Goal: Task Accomplishment & Management: Manage account settings

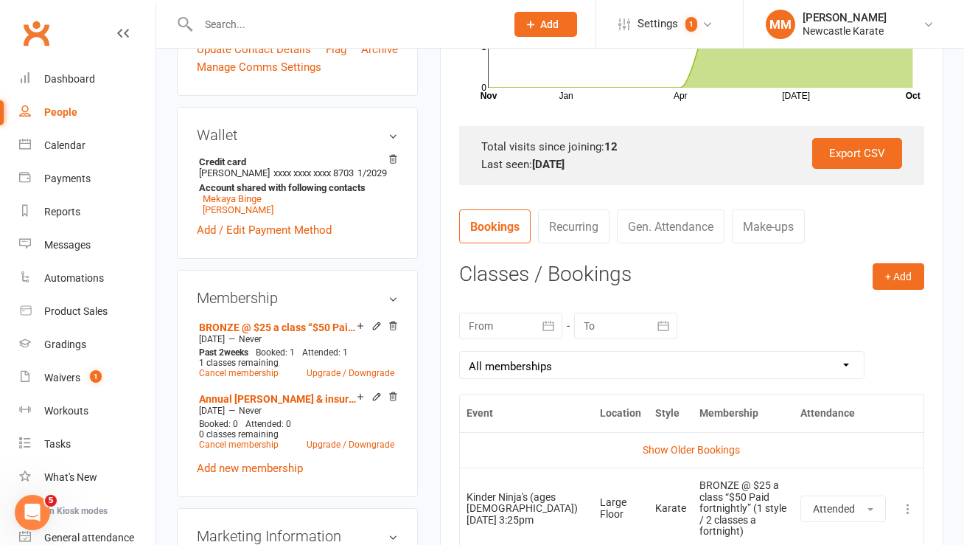
click at [32, 22] on link "Clubworx" at bounding box center [36, 33] width 37 height 37
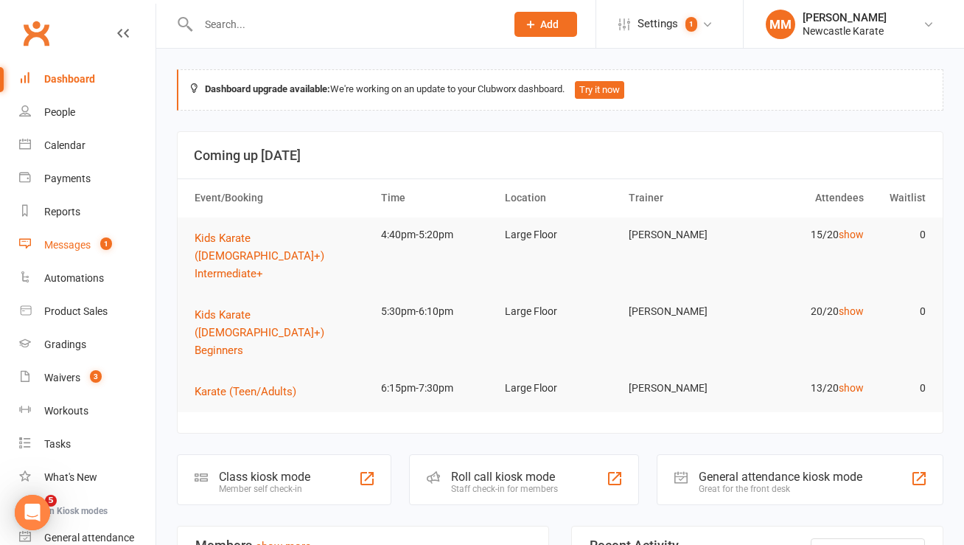
click at [88, 239] on div "Messages" at bounding box center [67, 245] width 46 height 12
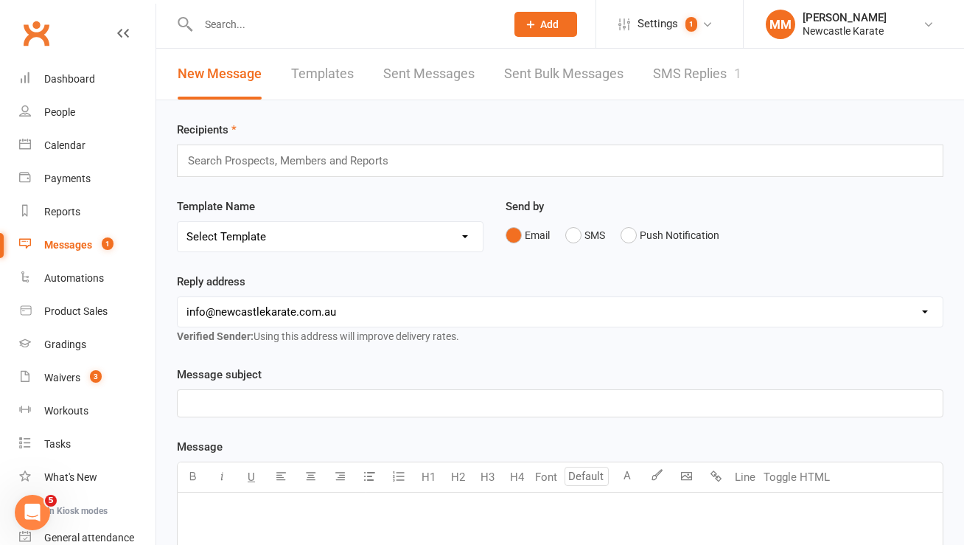
click at [713, 74] on link "SMS Replies 1" at bounding box center [697, 74] width 88 height 51
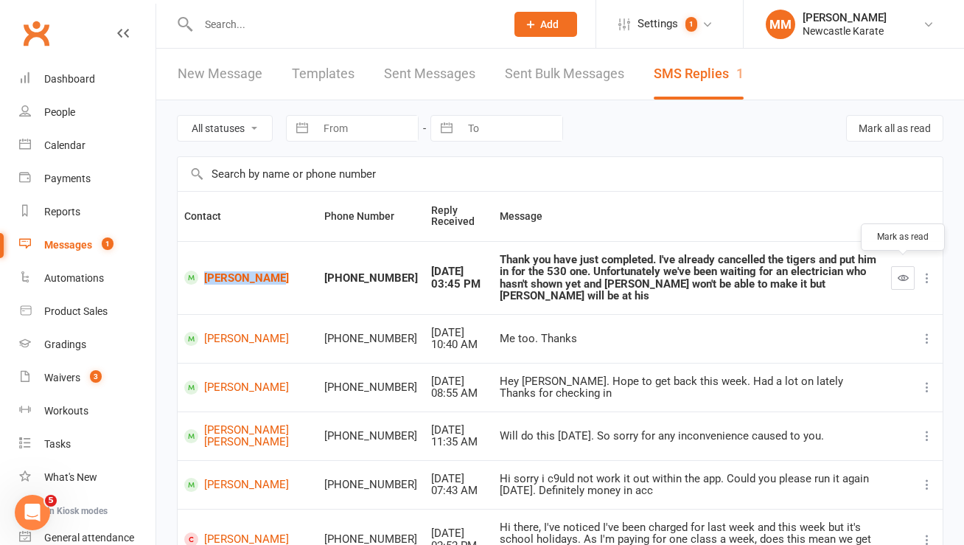
click at [896, 267] on button "button" at bounding box center [903, 278] width 24 height 24
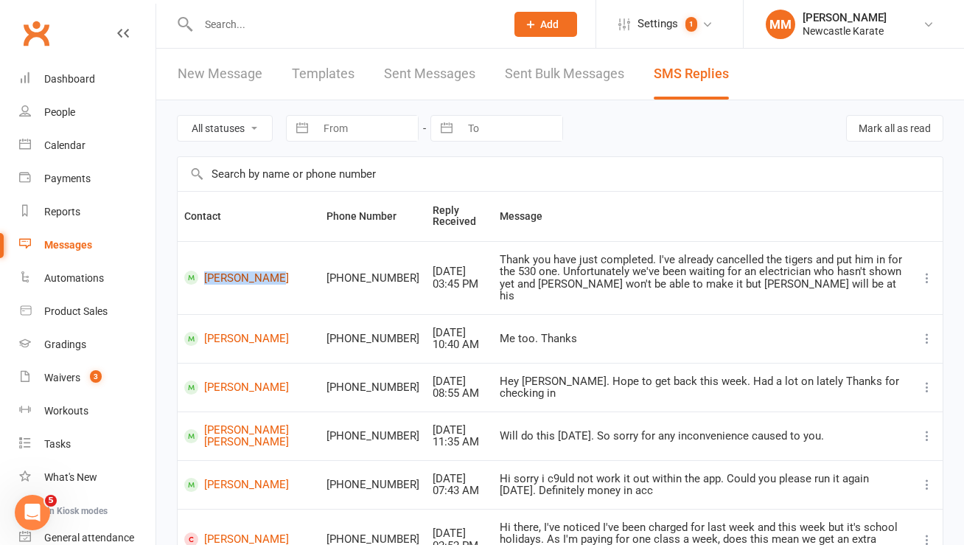
click at [239, 270] on link "[PERSON_NAME]" at bounding box center [248, 277] width 129 height 14
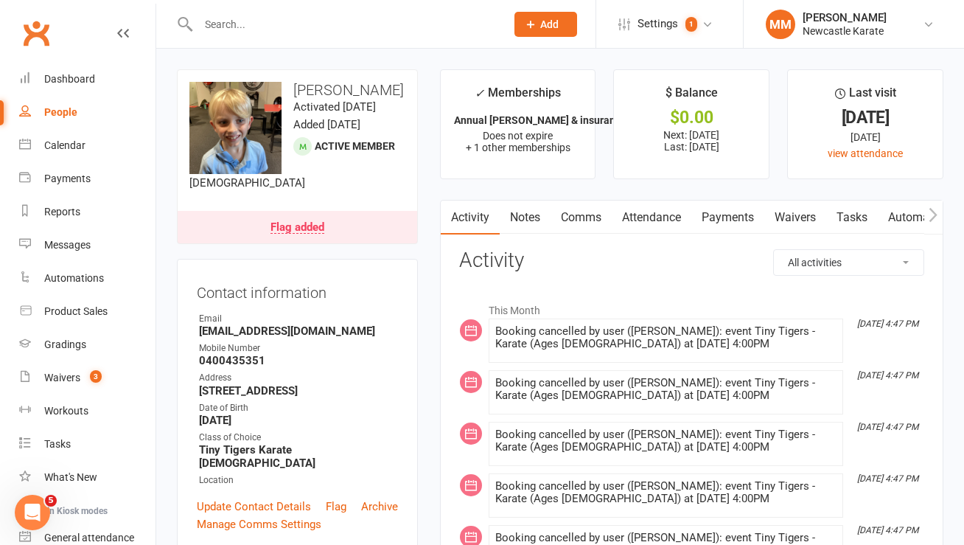
click at [592, 219] on link "Comms" at bounding box center [580, 217] width 61 height 34
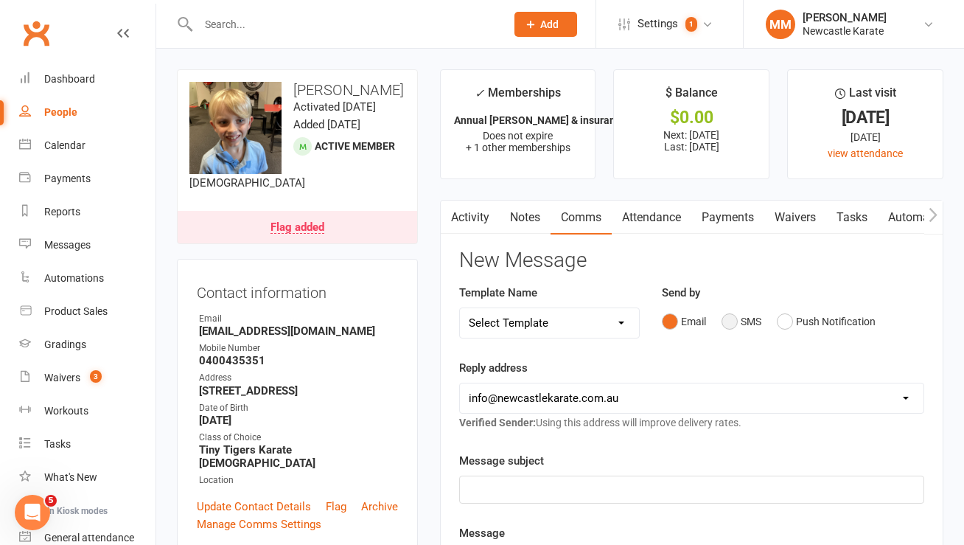
click at [725, 319] on button "SMS" at bounding box center [741, 321] width 40 height 28
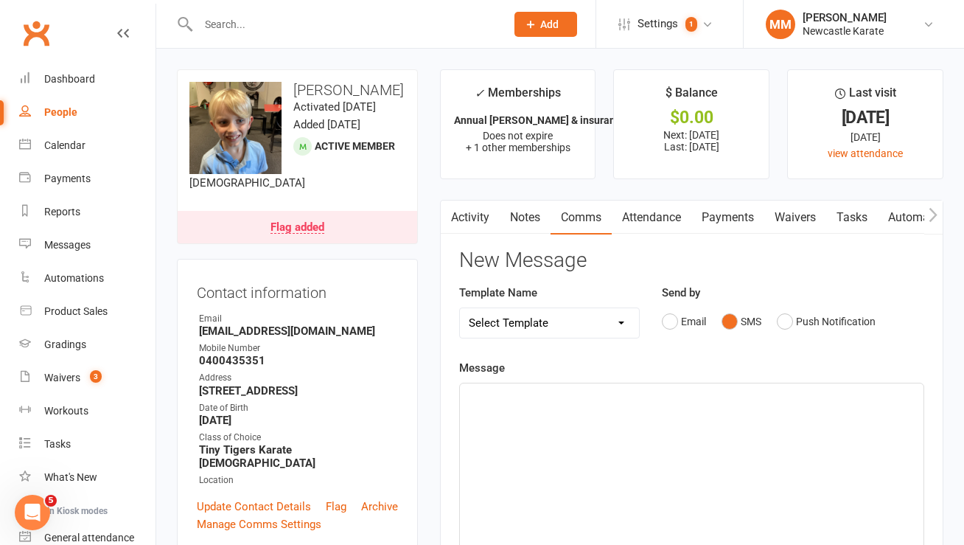
click at [519, 410] on div "﻿" at bounding box center [691, 493] width 463 height 221
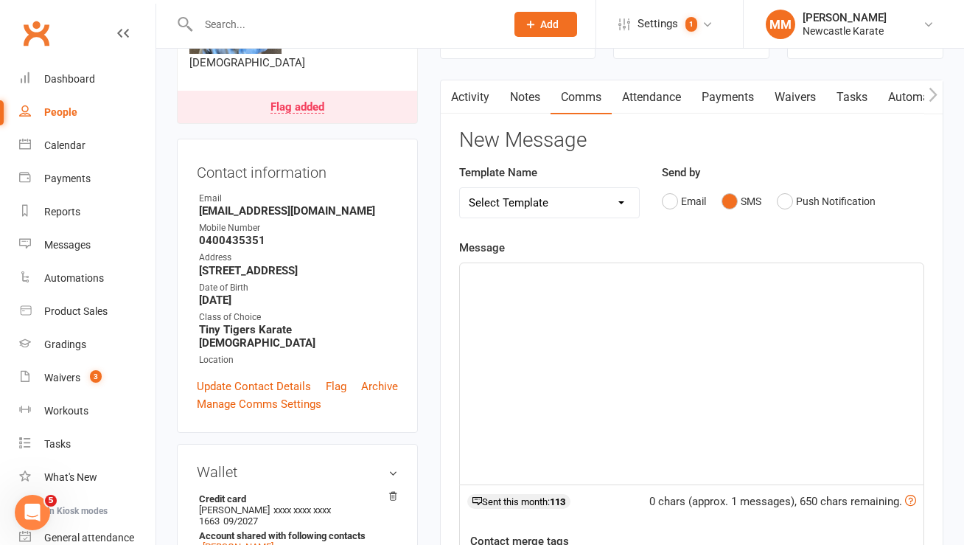
scroll to position [145, 0]
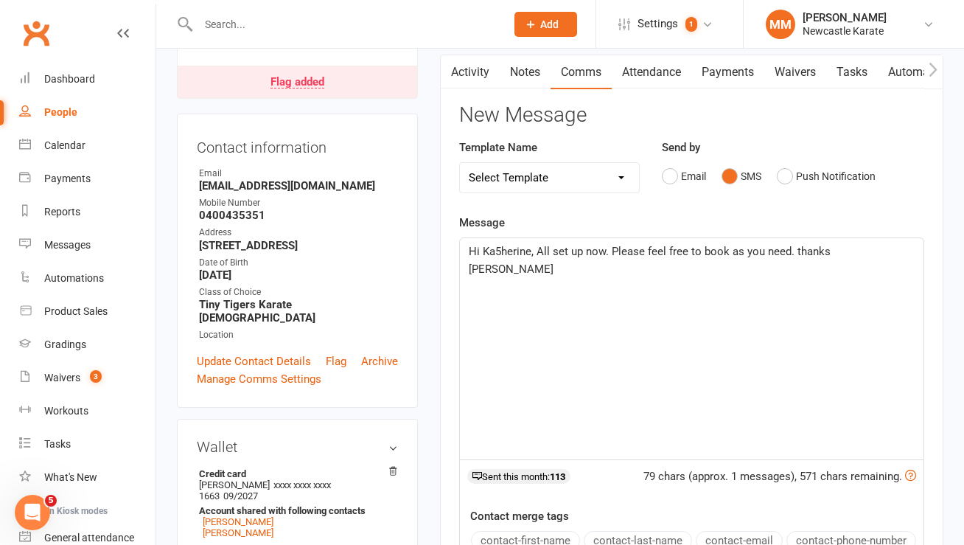
click at [501, 246] on span "Hi Ka5herine, All set up now. Please feel free to book as you need. thanks Marc" at bounding box center [651, 260] width 365 height 31
click at [535, 249] on span "Hi Katherine, All set up now. Please feel free to book as you need. thanks Marc" at bounding box center [669, 260] width 401 height 31
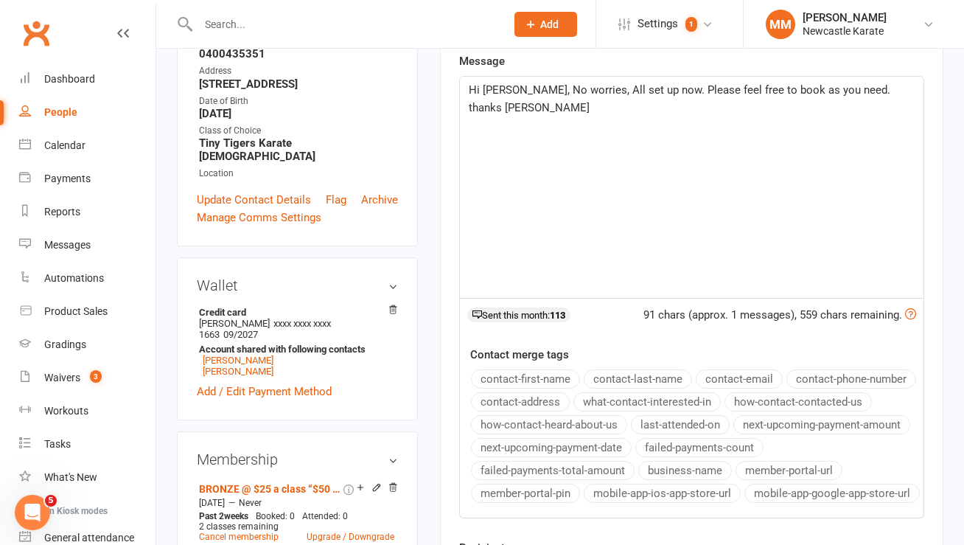
scroll to position [506, 0]
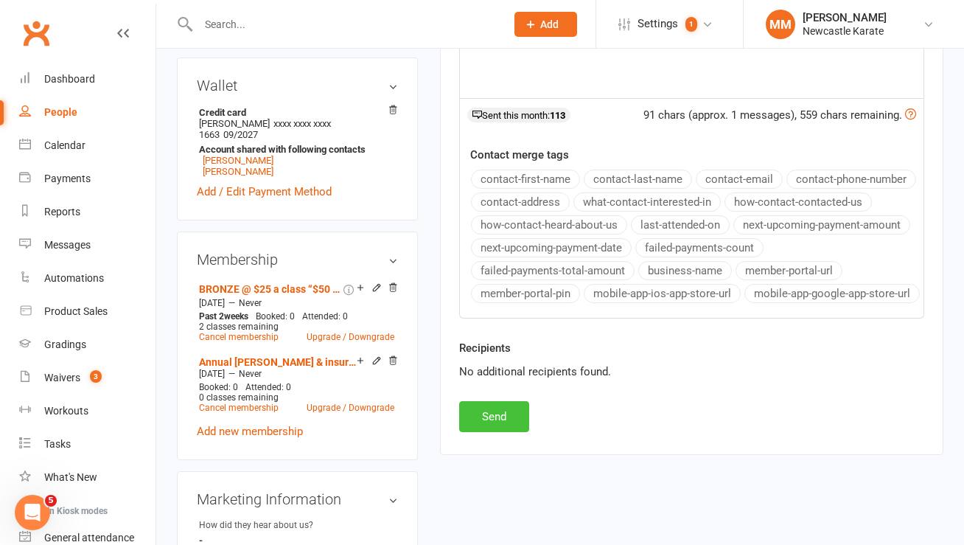
click at [499, 432] on button "Send" at bounding box center [494, 416] width 70 height 31
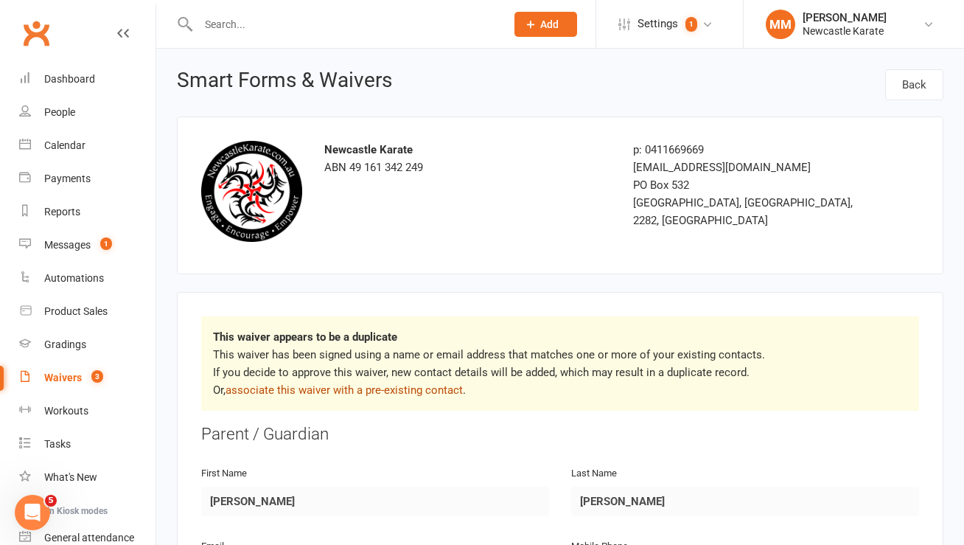
click at [345, 390] on link "associate this waiver with a pre-existing contact" at bounding box center [343, 389] width 237 height 13
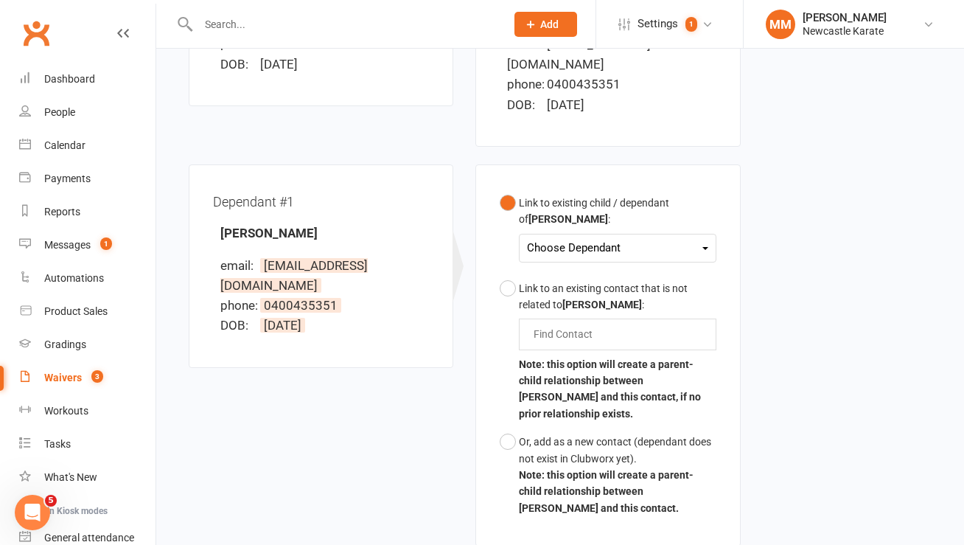
scroll to position [242, 0]
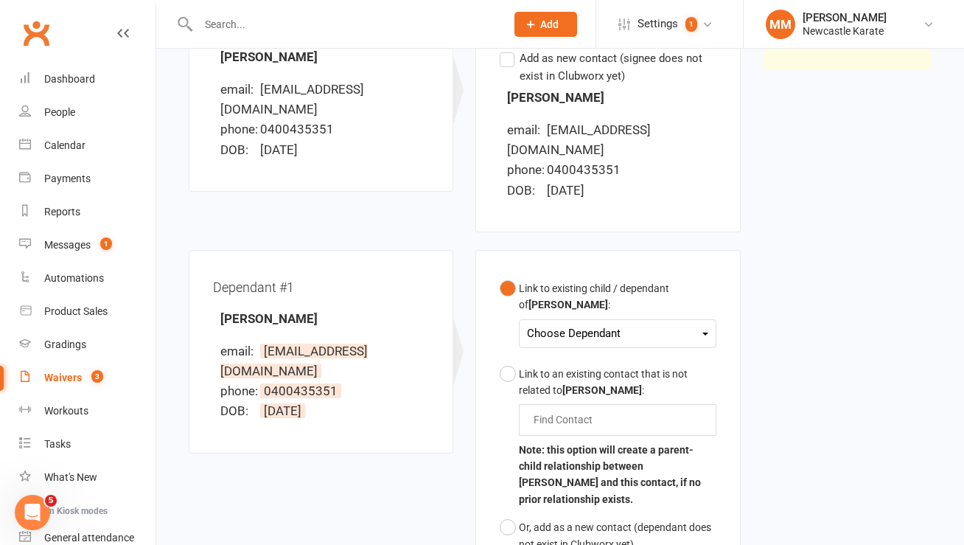
click at [580, 323] on div "Choose Dependant" at bounding box center [617, 333] width 181 height 20
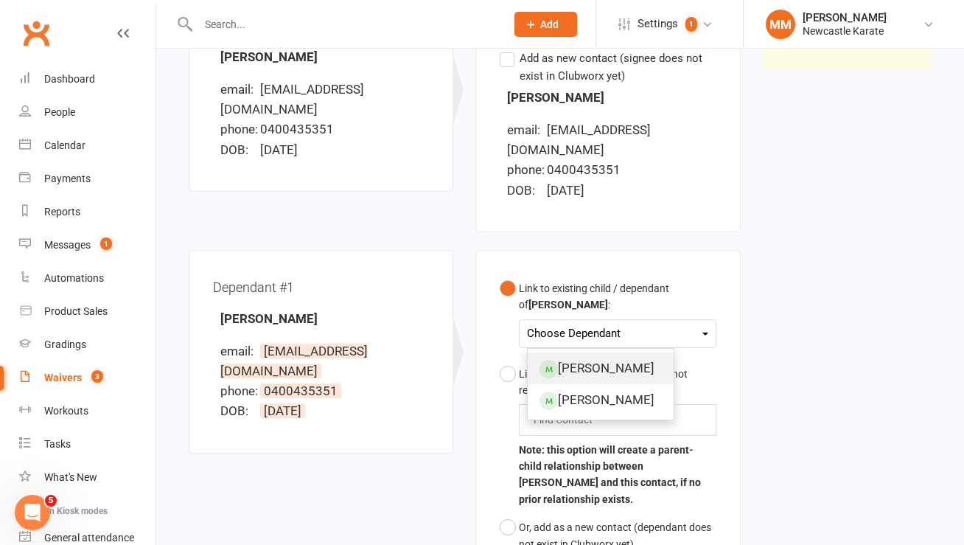
click at [577, 352] on link "Sora Hoffman" at bounding box center [601, 368] width 146 height 32
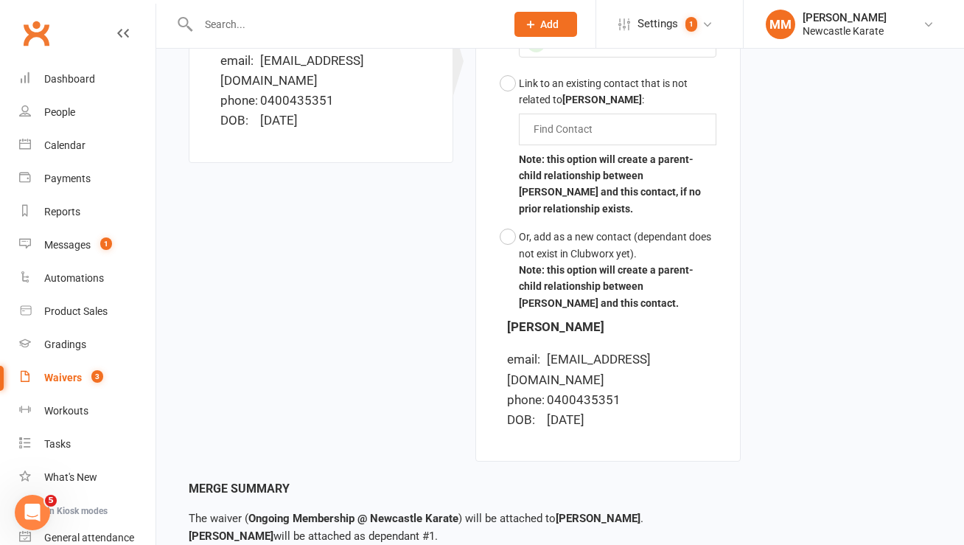
scroll to position [597, 0]
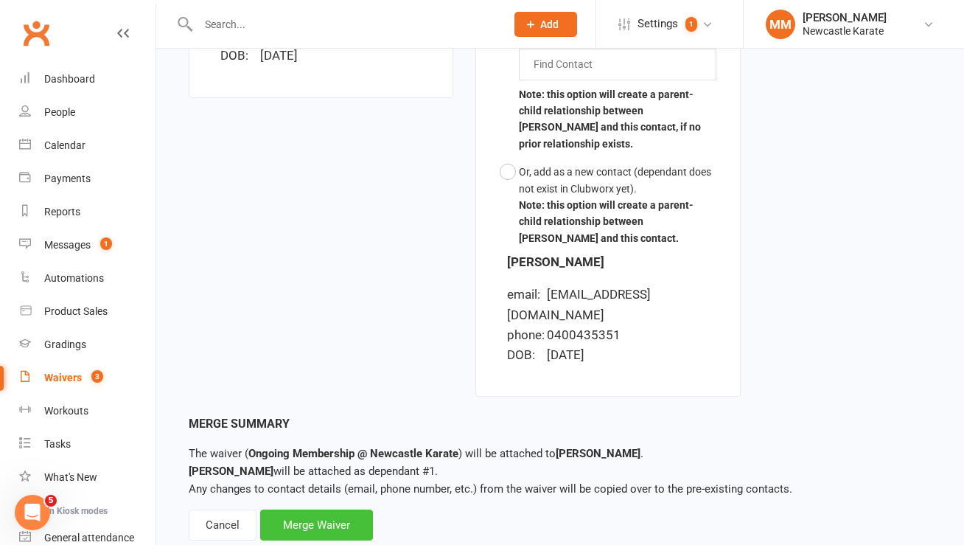
click at [327, 509] on div "Merge Waiver" at bounding box center [316, 524] width 113 height 31
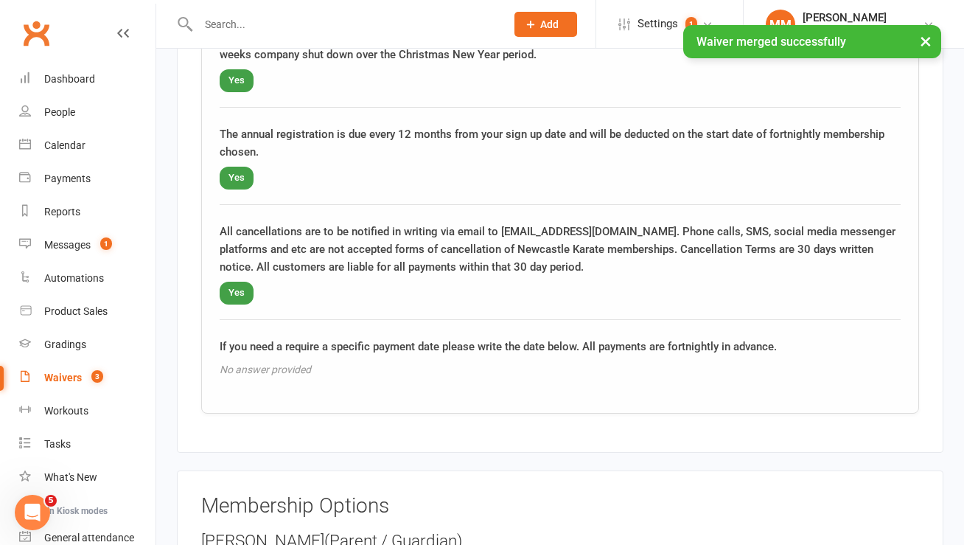
scroll to position [2390, 0]
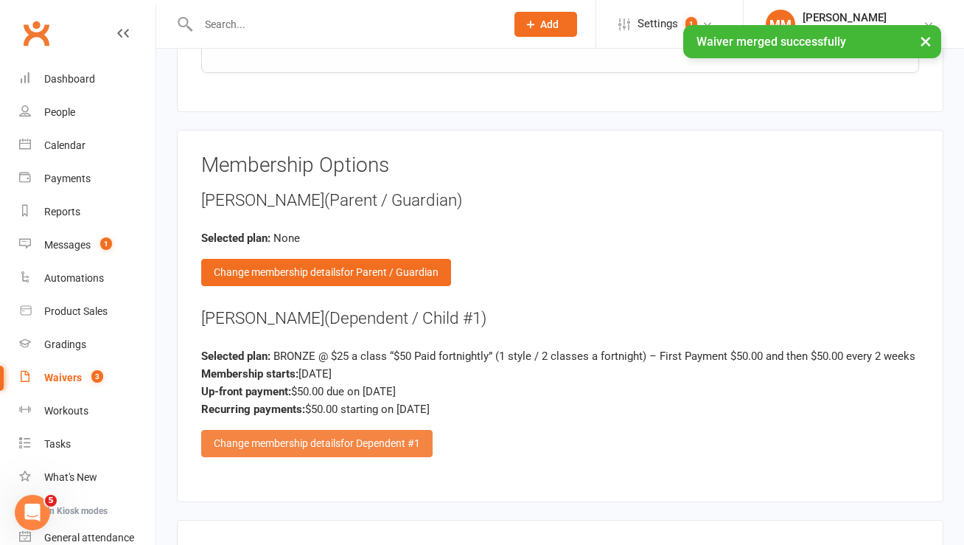
click at [357, 446] on div "Change membership details for Dependent #1" at bounding box center [316, 443] width 231 height 27
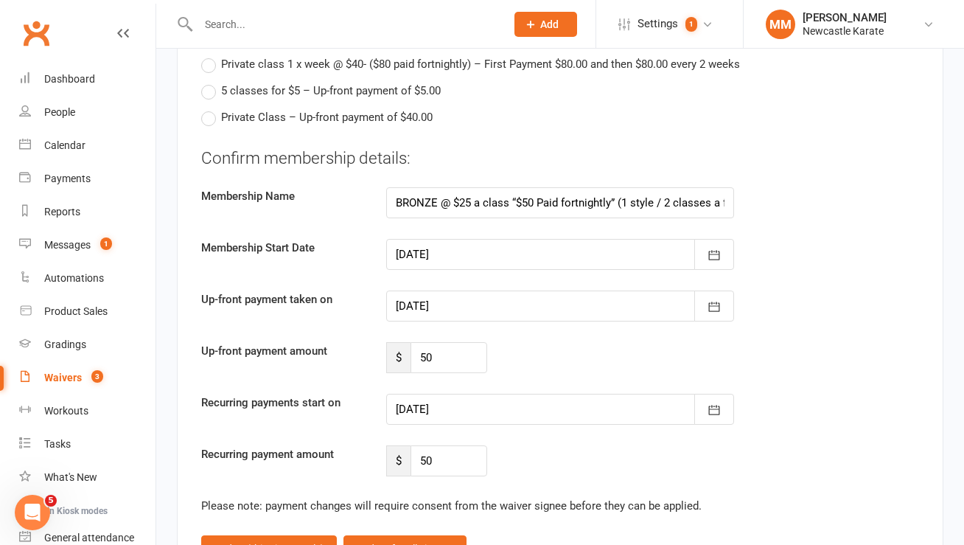
scroll to position [3051, 0]
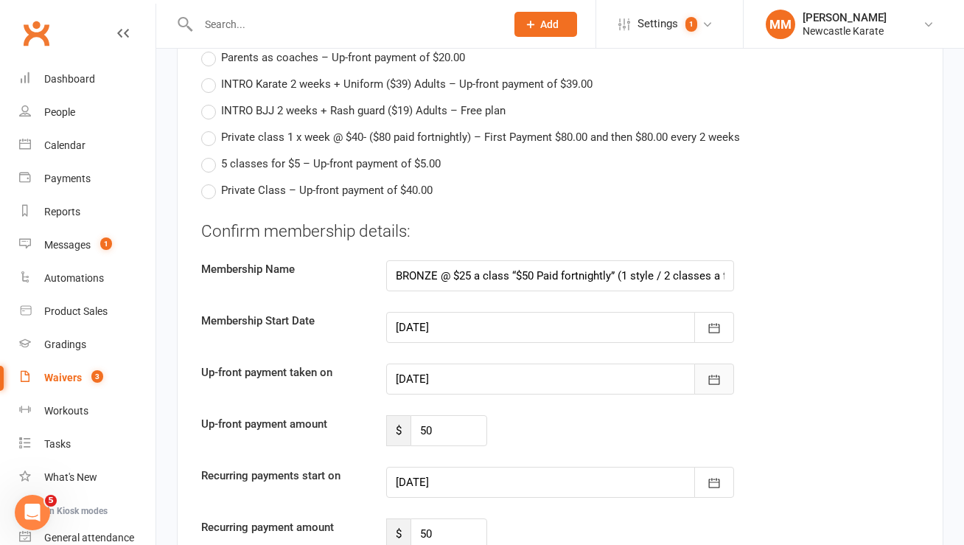
click at [713, 372] on icon "button" at bounding box center [714, 379] width 15 height 15
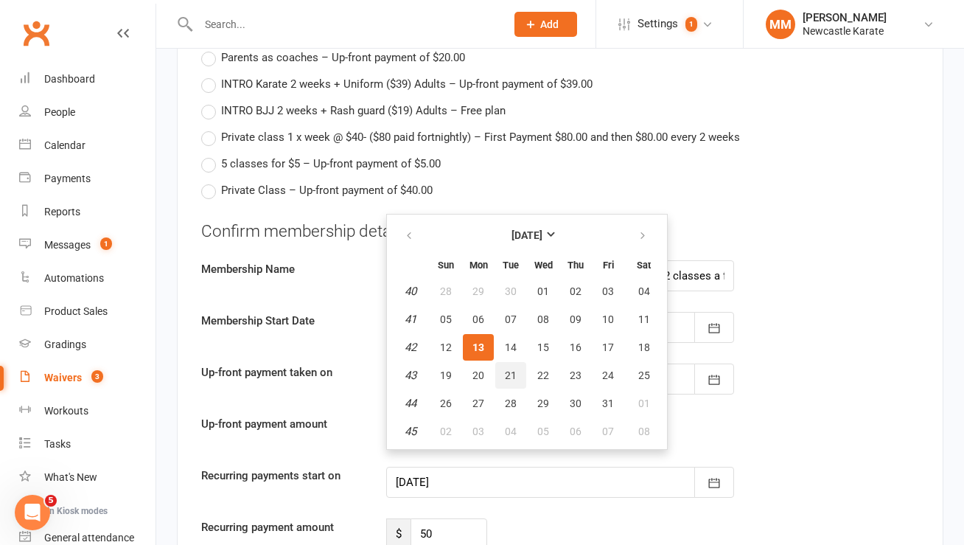
click at [512, 369] on span "21" at bounding box center [511, 375] width 12 height 12
type input "21 Oct 2025"
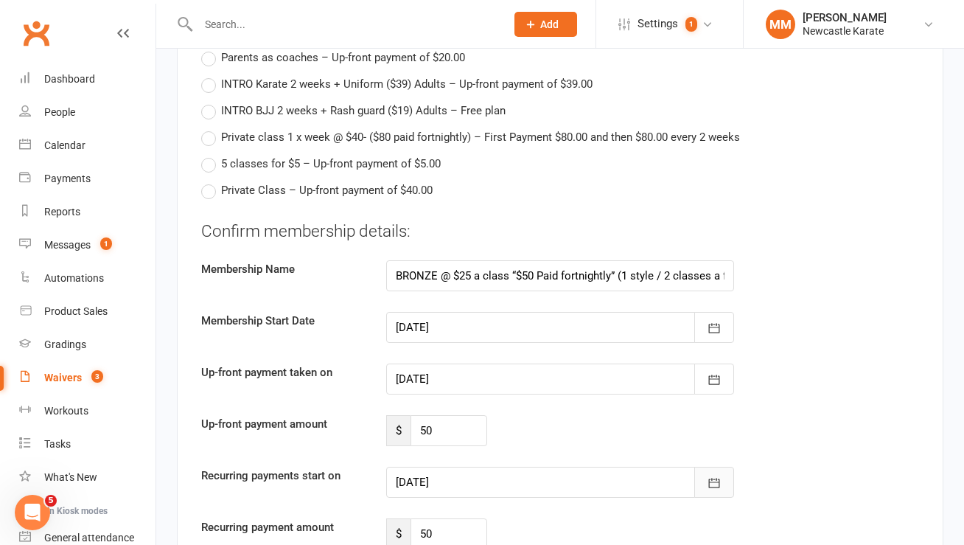
click at [709, 466] on button "button" at bounding box center [714, 481] width 40 height 31
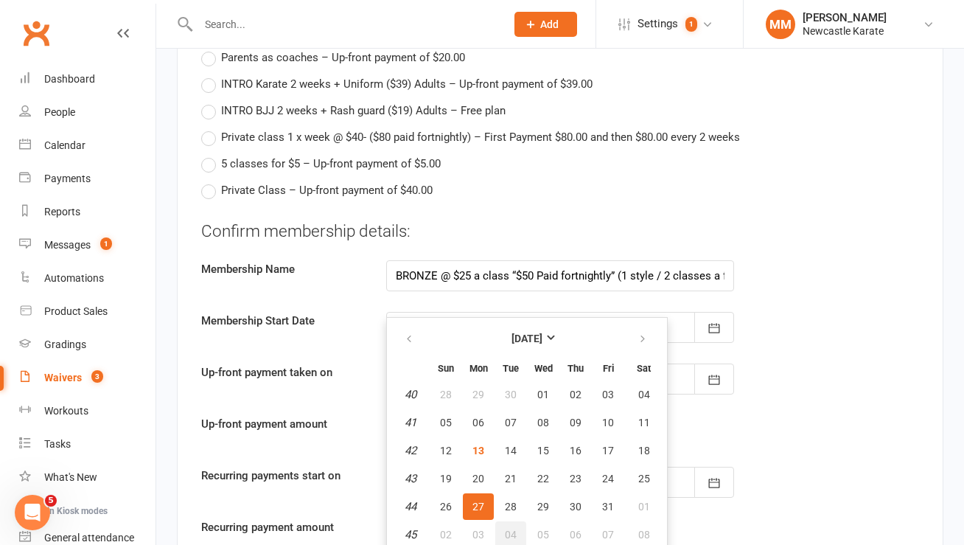
click at [507, 528] on span "04" at bounding box center [511, 534] width 12 height 12
type input "04 Nov 2025"
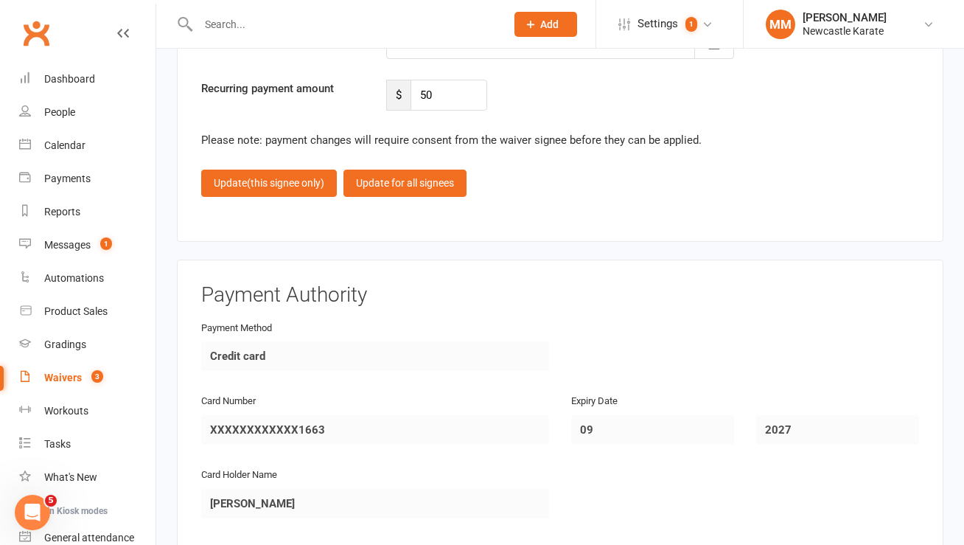
scroll to position [3493, 0]
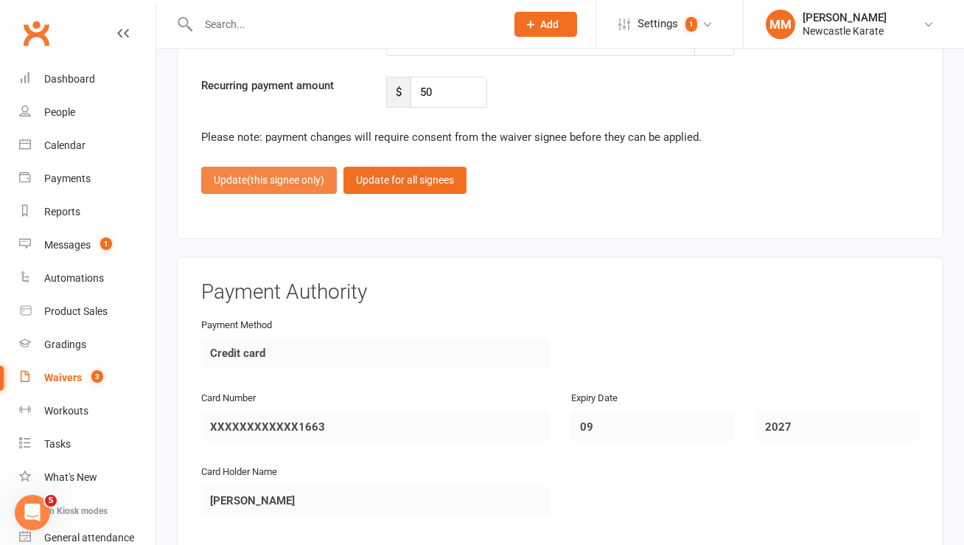
click at [254, 174] on span "(this signee only)" at bounding box center [285, 180] width 77 height 12
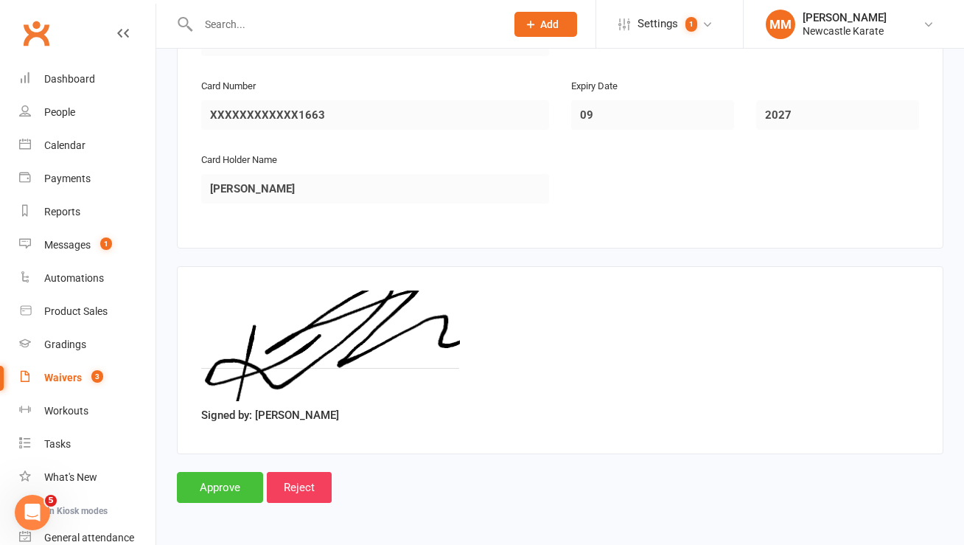
click at [228, 483] on input "Approve" at bounding box center [220, 487] width 86 height 31
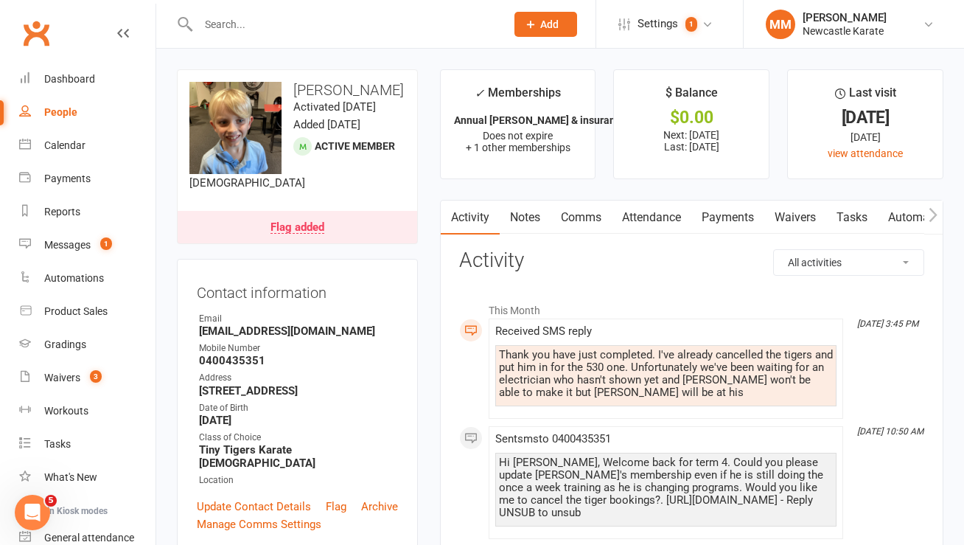
click at [732, 217] on link "Payments" at bounding box center [727, 217] width 73 height 34
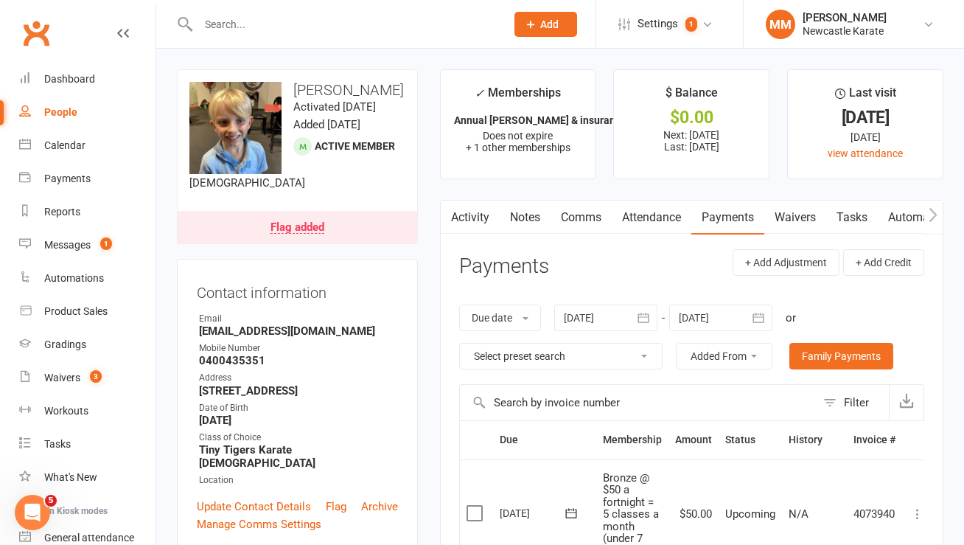
scroll to position [414, 0]
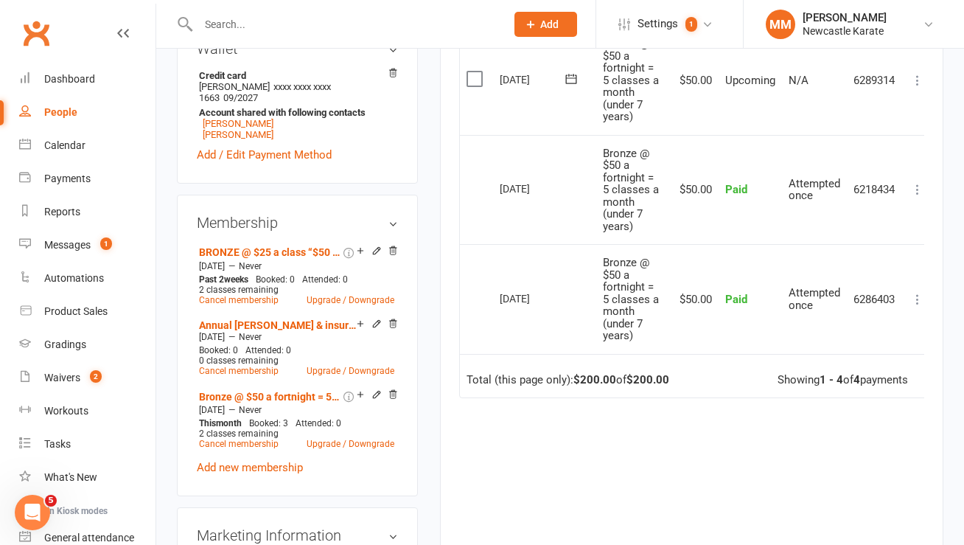
scroll to position [547, 0]
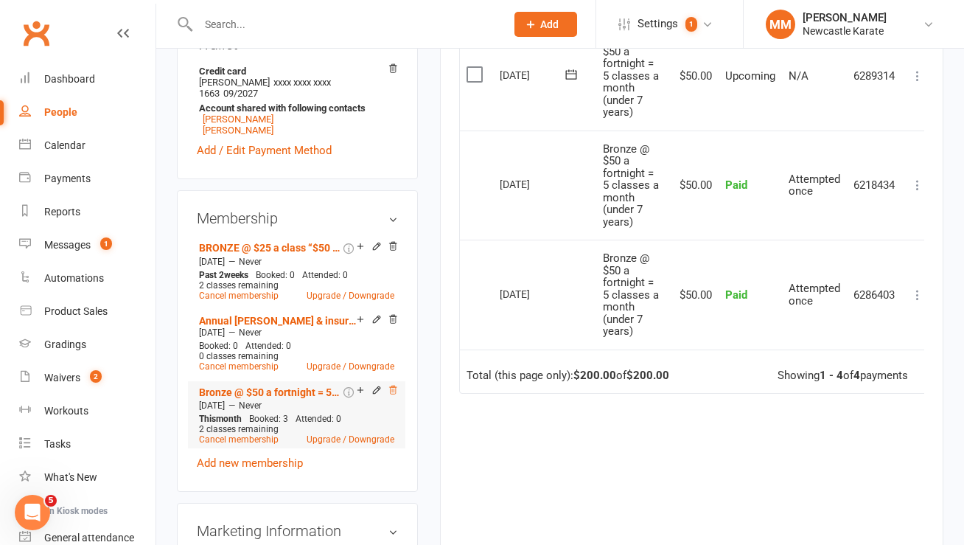
click at [392, 391] on icon at bounding box center [393, 390] width 10 height 10
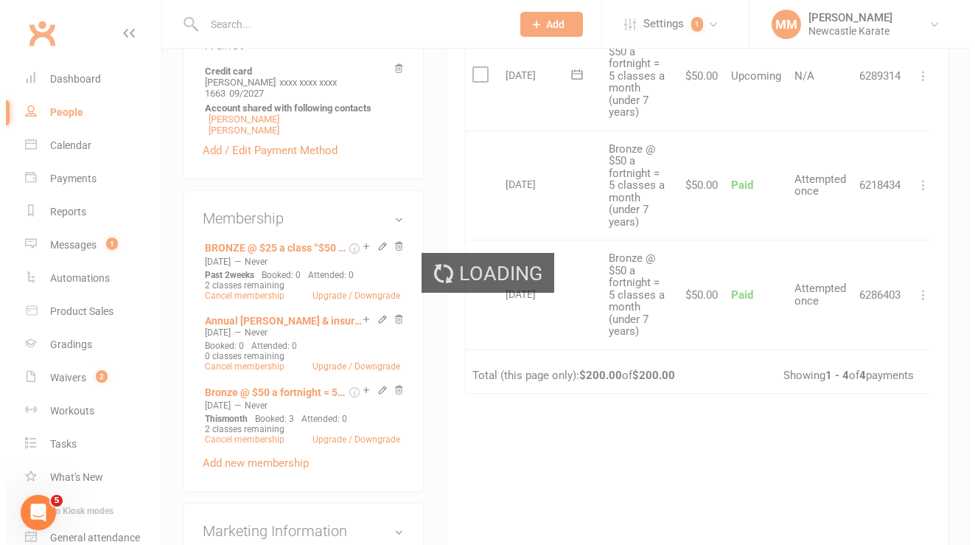
scroll to position [530, 0]
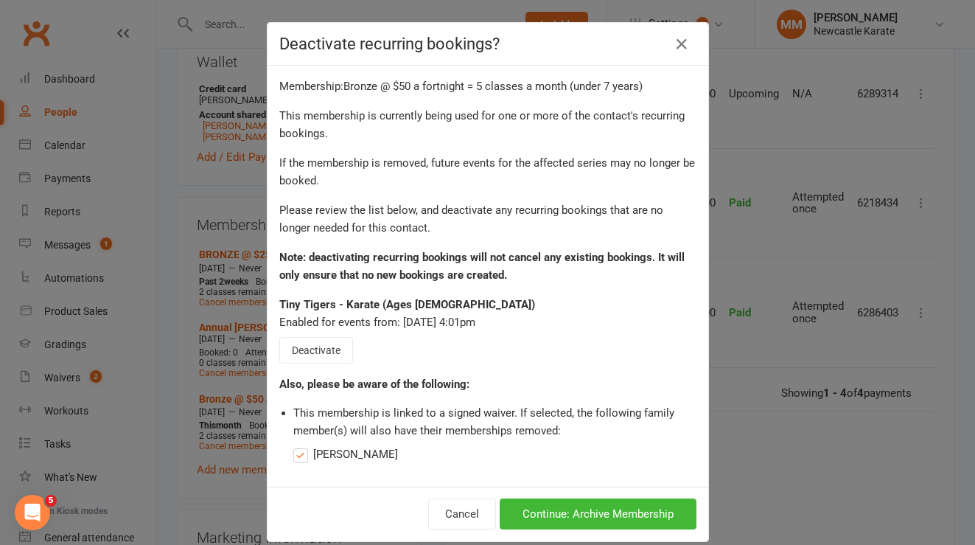
drag, startPoint x: 293, startPoint y: 448, endPoint x: 307, endPoint y: 454, distance: 15.2
click at [293, 448] on label "Kai Hoffman" at bounding box center [345, 454] width 105 height 18
click at [293, 445] on input "Kai Hoffman" at bounding box center [345, 445] width 105 height 0
click at [576, 514] on button "Continue: Archive Membership" at bounding box center [598, 513] width 197 height 31
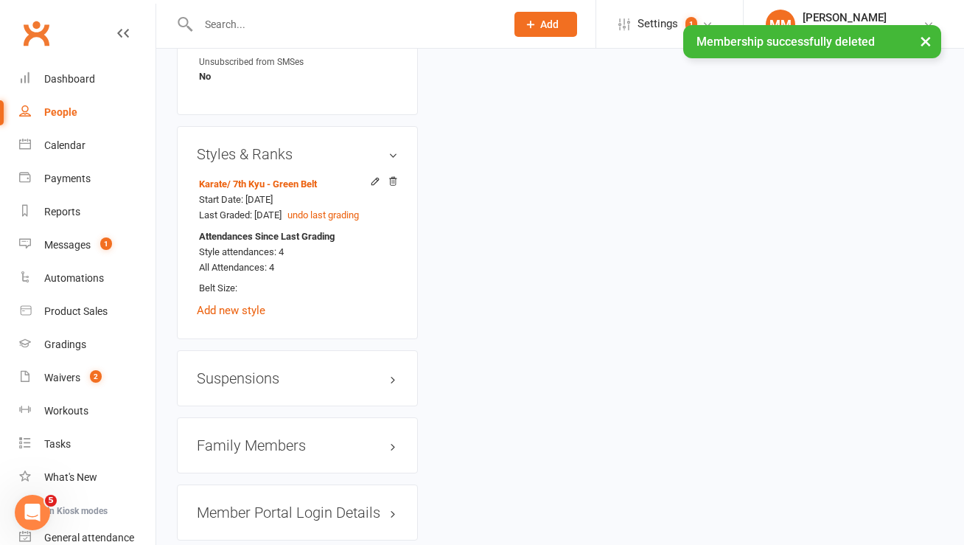
scroll to position [1419, 0]
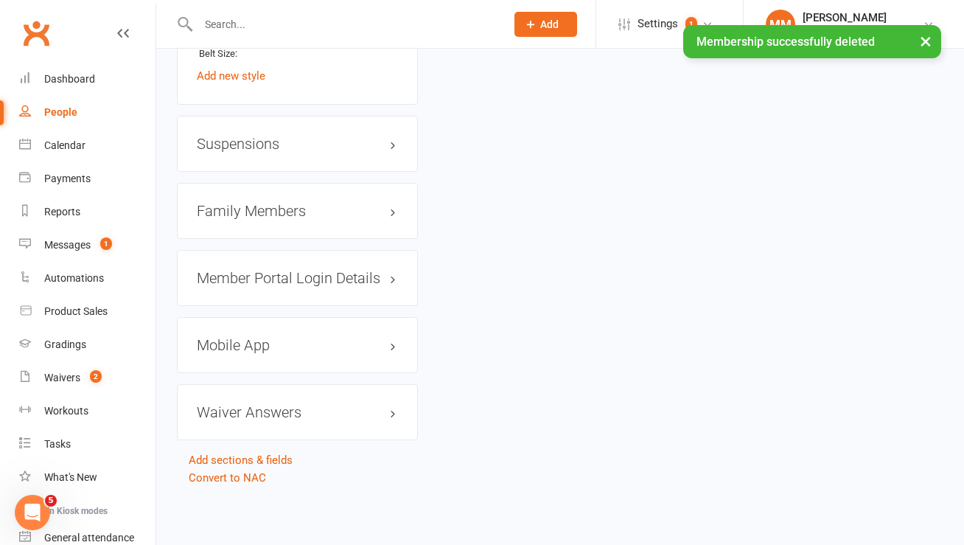
click at [263, 213] on h3 "Family Members" at bounding box center [297, 211] width 201 height 16
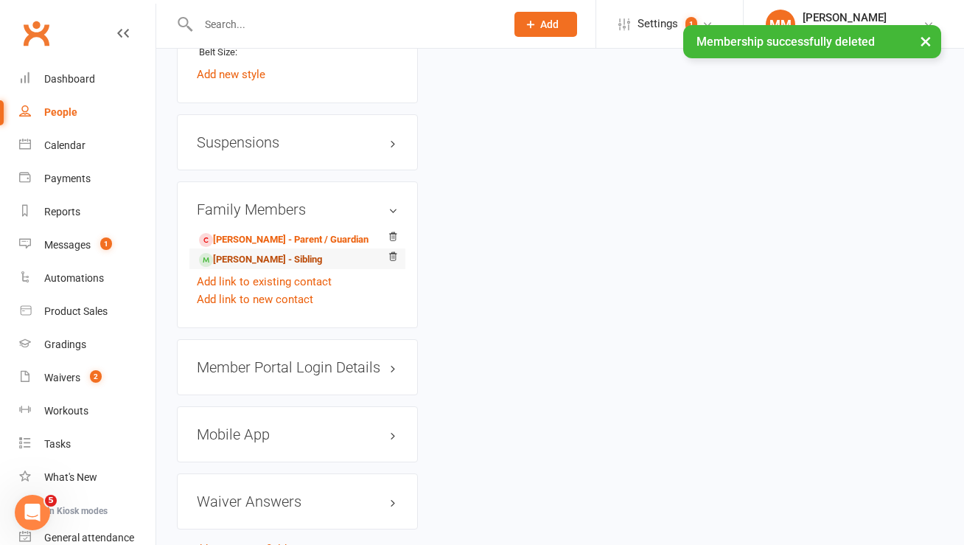
click at [237, 258] on link "Kai Hoffmann - Sibling" at bounding box center [260, 259] width 123 height 15
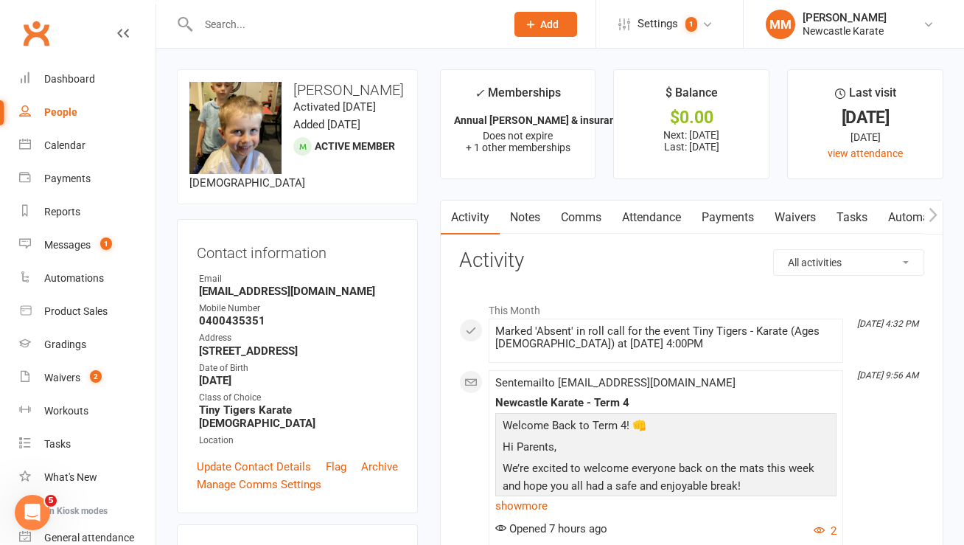
click at [735, 214] on link "Payments" at bounding box center [727, 217] width 73 height 34
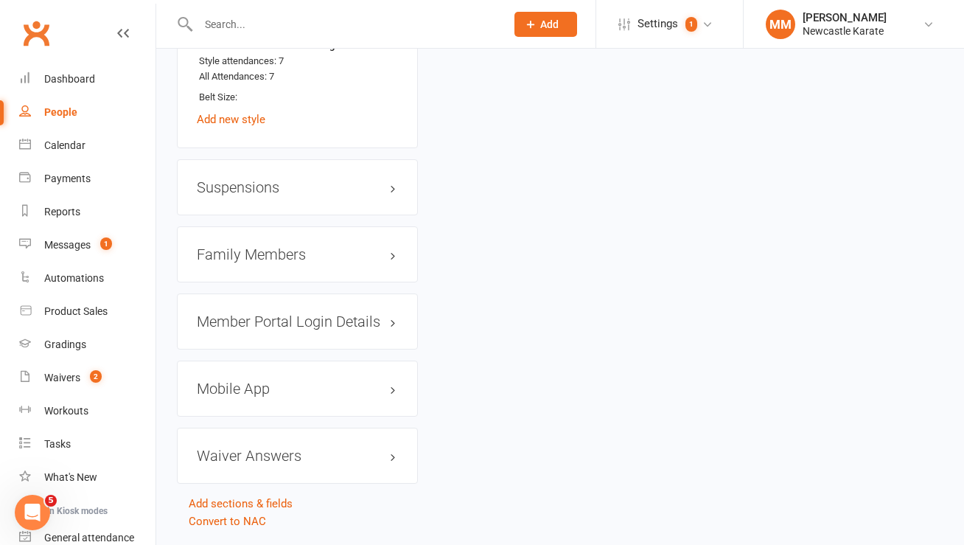
scroll to position [1334, 0]
click at [281, 255] on h3 "Family Members" at bounding box center [297, 254] width 201 height 16
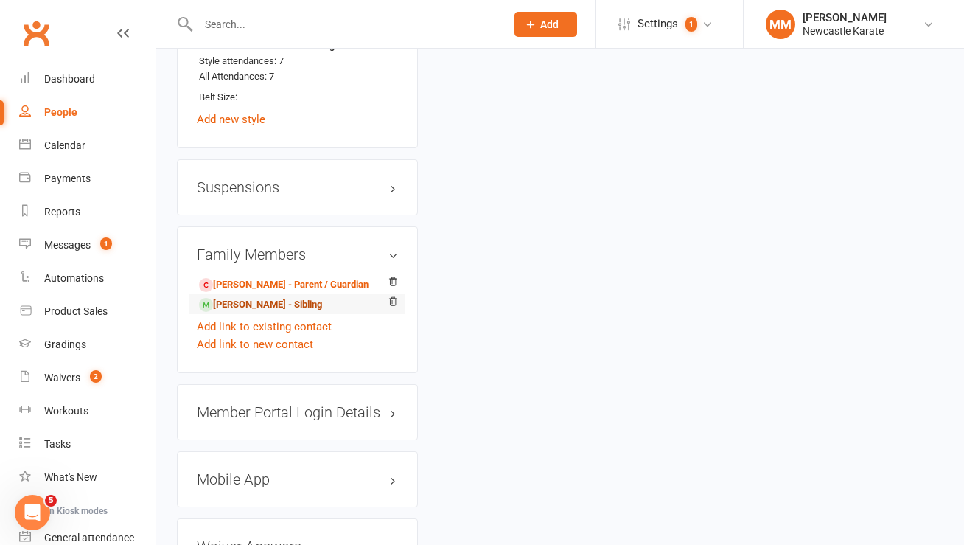
click at [261, 301] on link "Sora Hoffman - Sibling" at bounding box center [260, 304] width 123 height 15
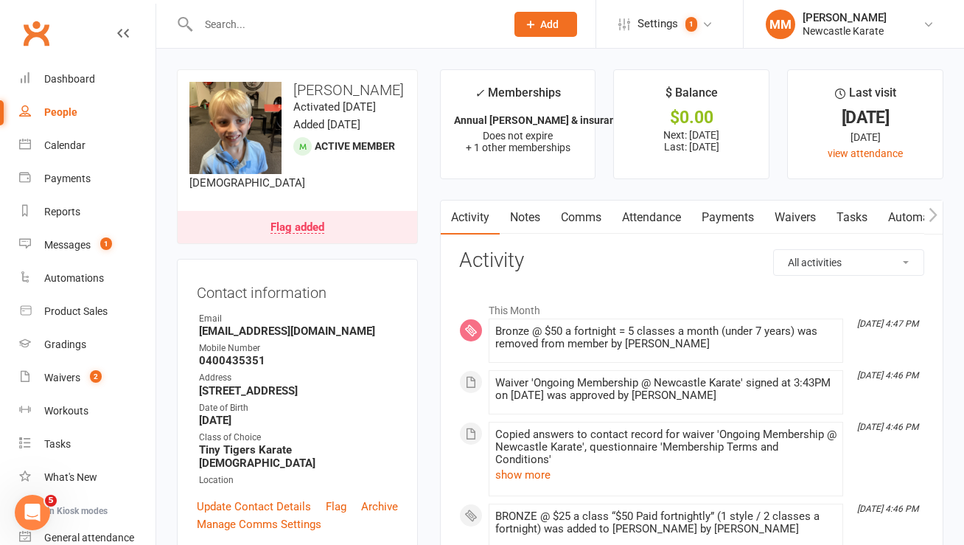
click at [723, 224] on link "Payments" at bounding box center [727, 217] width 73 height 34
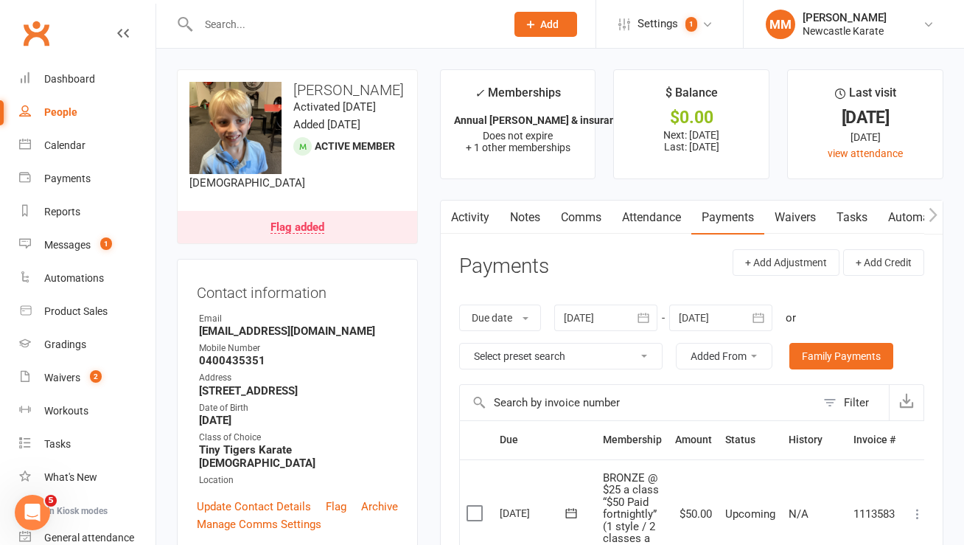
drag, startPoint x: 643, startPoint y: 217, endPoint x: 644, endPoint y: 234, distance: 17.0
click at [643, 217] on link "Attendance" at bounding box center [652, 217] width 80 height 34
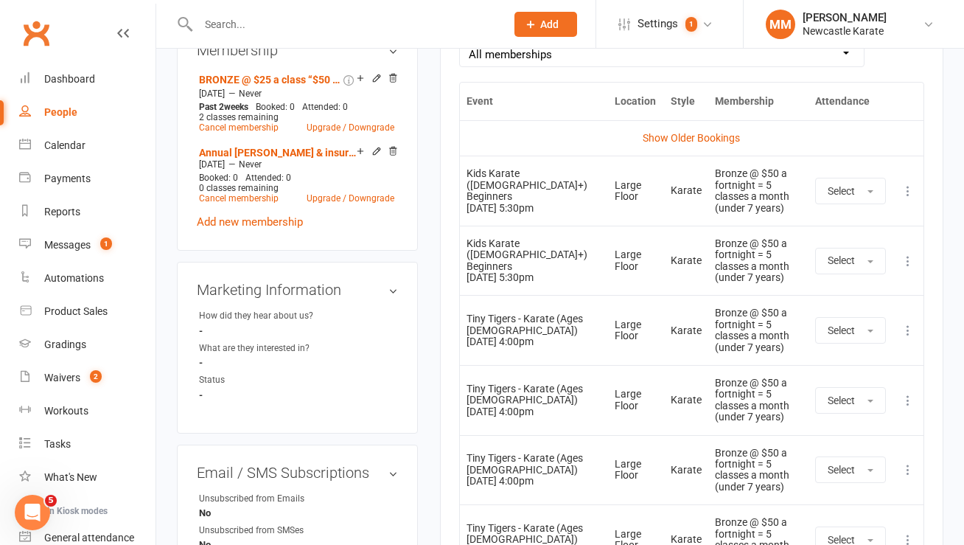
scroll to position [784, 0]
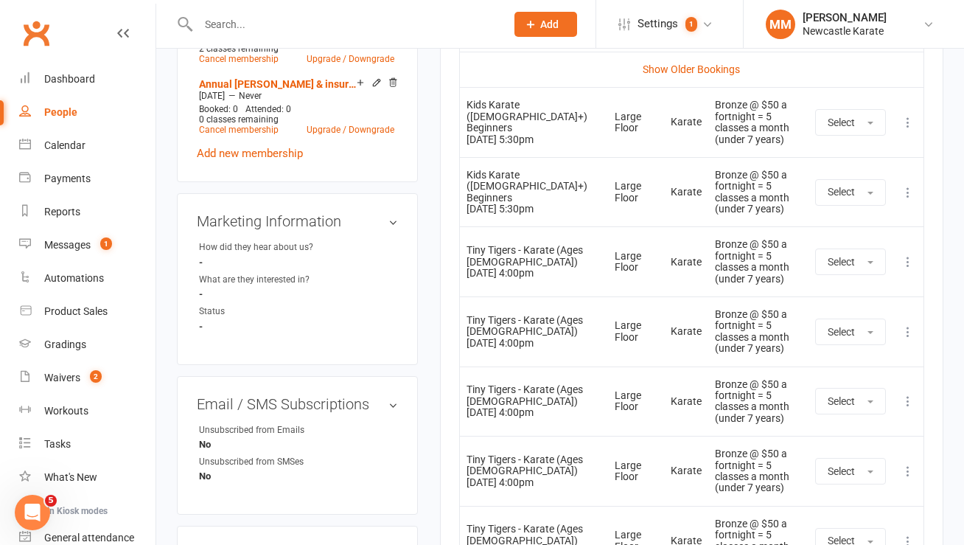
click at [909, 266] on icon at bounding box center [907, 261] width 15 height 15
click at [865, 348] on link "Remove booking" at bounding box center [843, 349] width 146 height 29
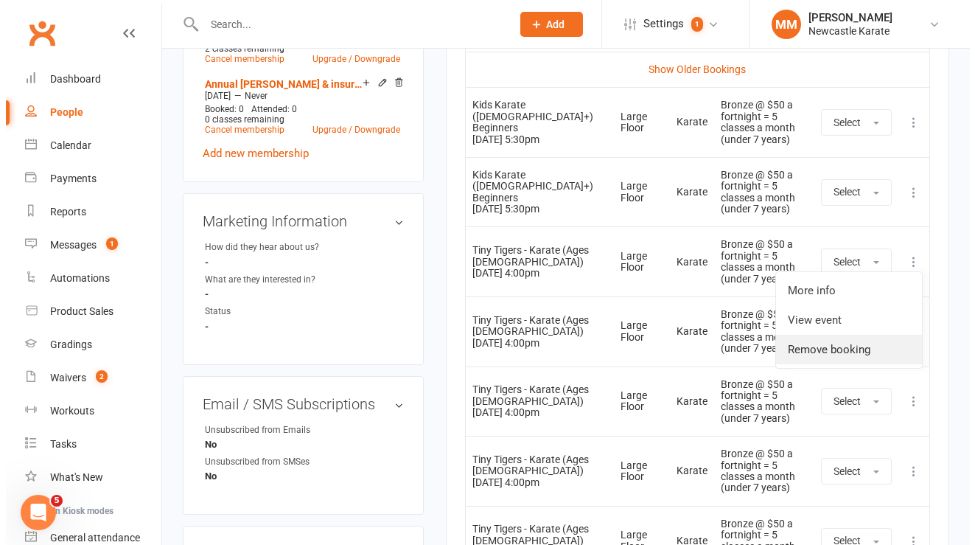
scroll to position [766, 0]
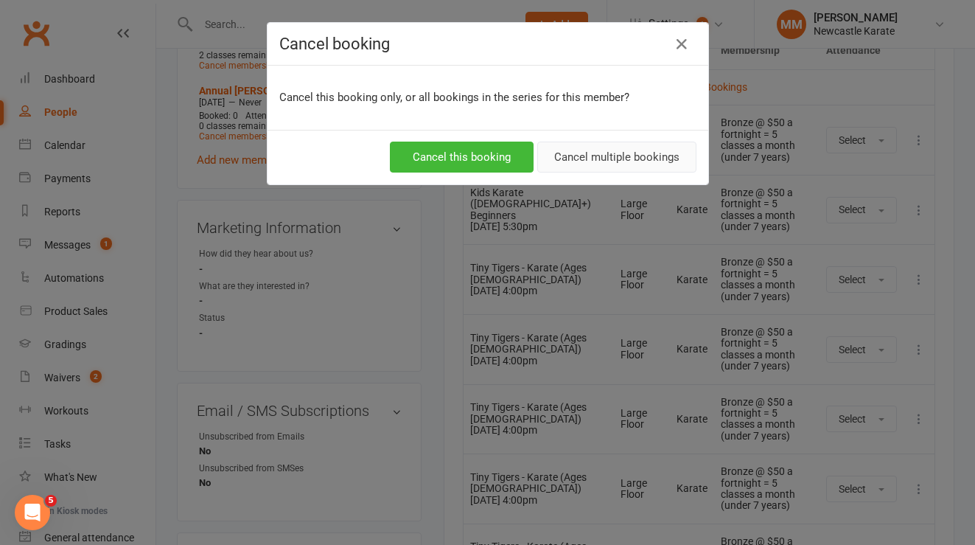
click at [654, 157] on button "Cancel multiple bookings" at bounding box center [616, 156] width 159 height 31
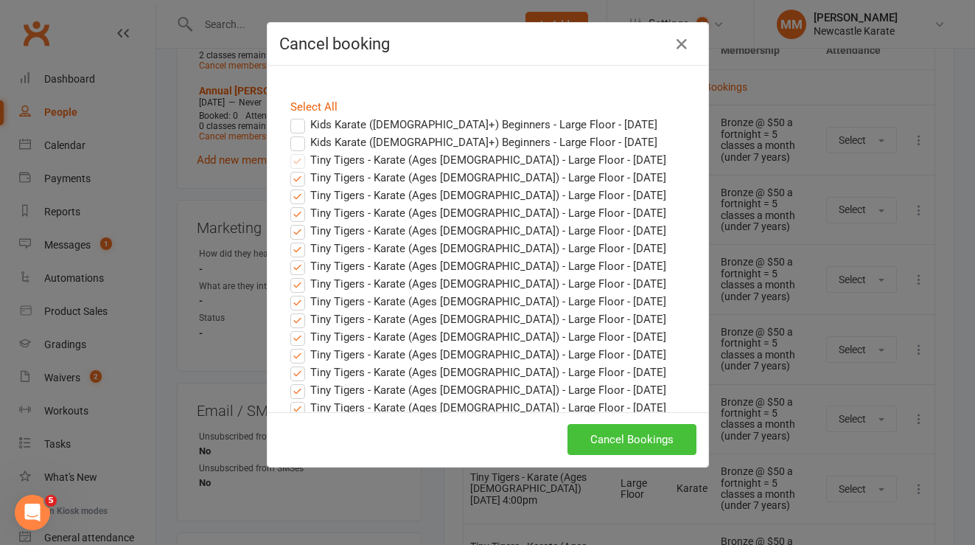
click at [666, 431] on button "Cancel Bookings" at bounding box center [631, 439] width 129 height 31
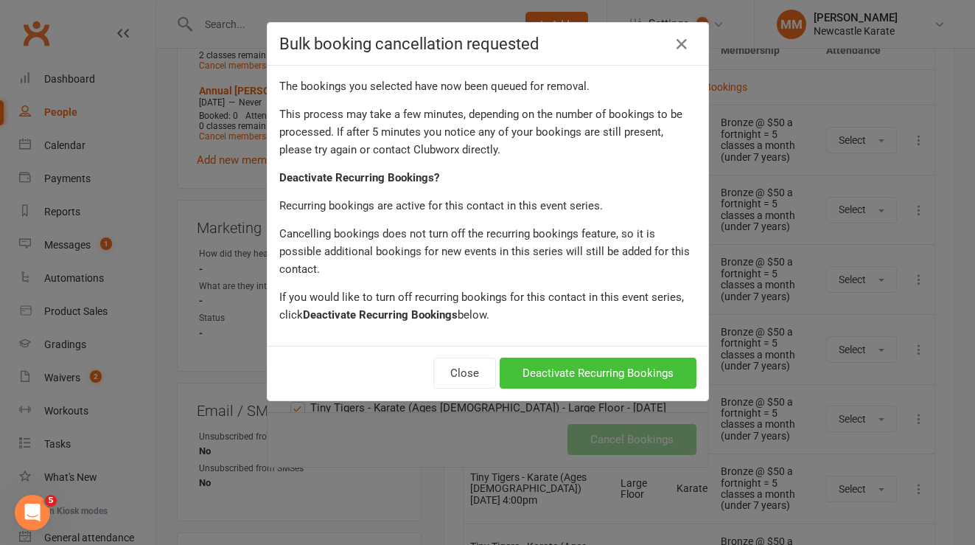
click at [633, 357] on button "Deactivate Recurring Bookings" at bounding box center [598, 372] width 197 height 31
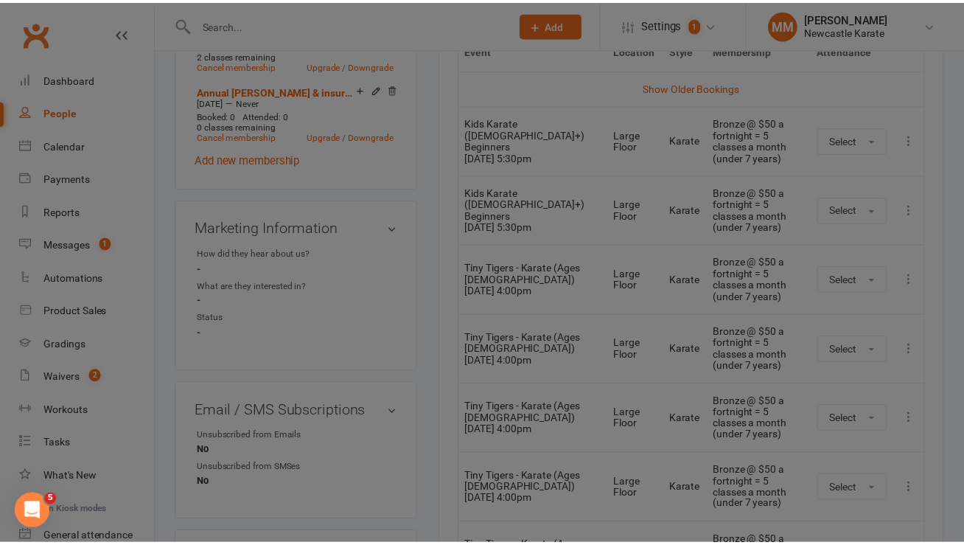
scroll to position [784, 0]
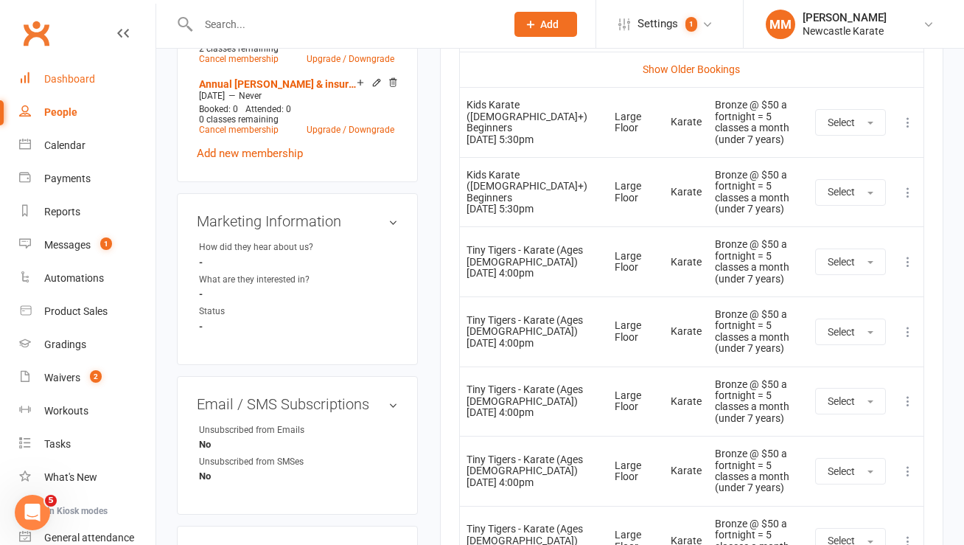
click at [68, 73] on div "Dashboard" at bounding box center [69, 79] width 51 height 12
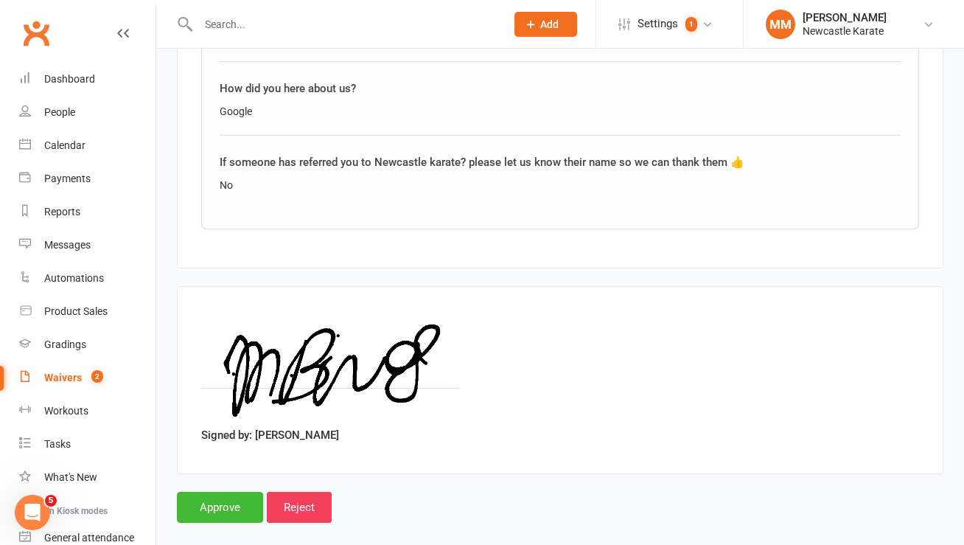
scroll to position [2706, 0]
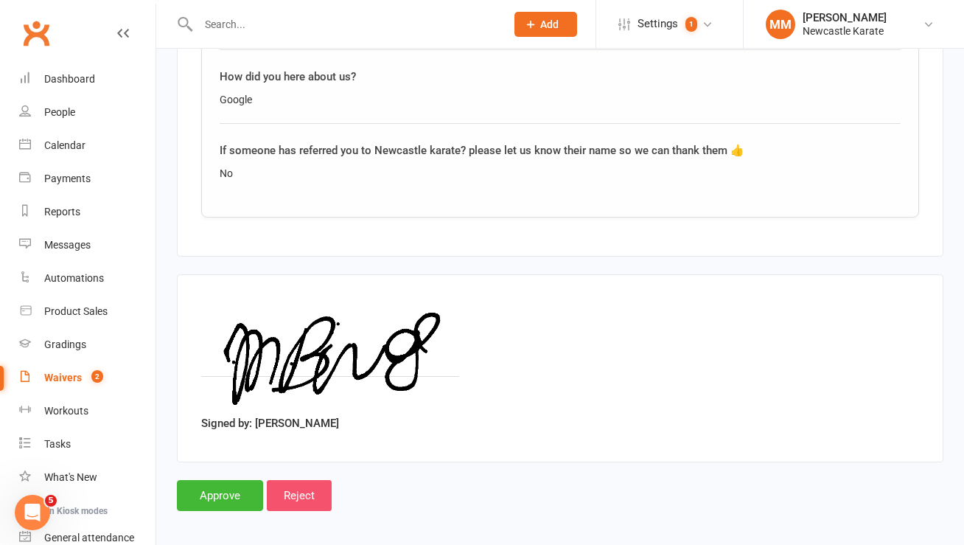
click at [304, 490] on input "Reject" at bounding box center [299, 495] width 65 height 31
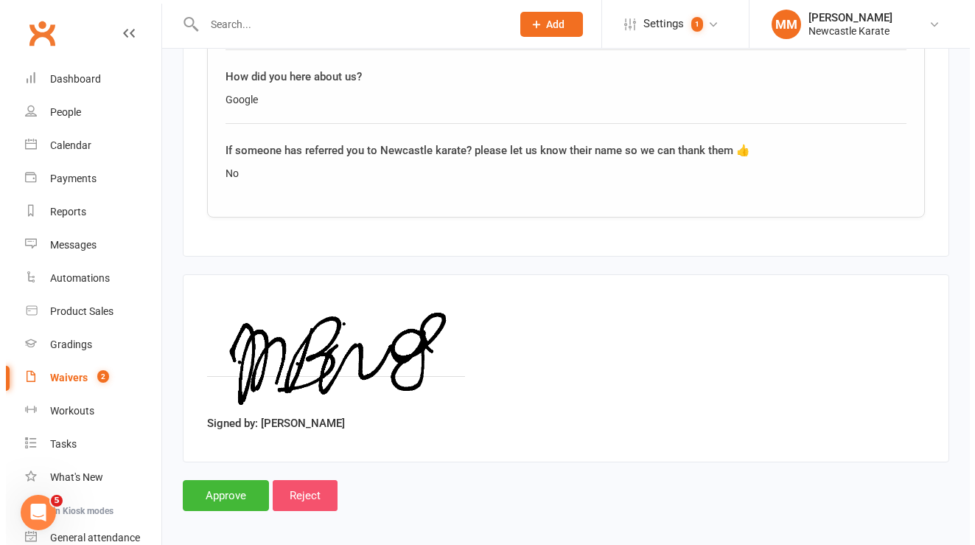
scroll to position [2708, 0]
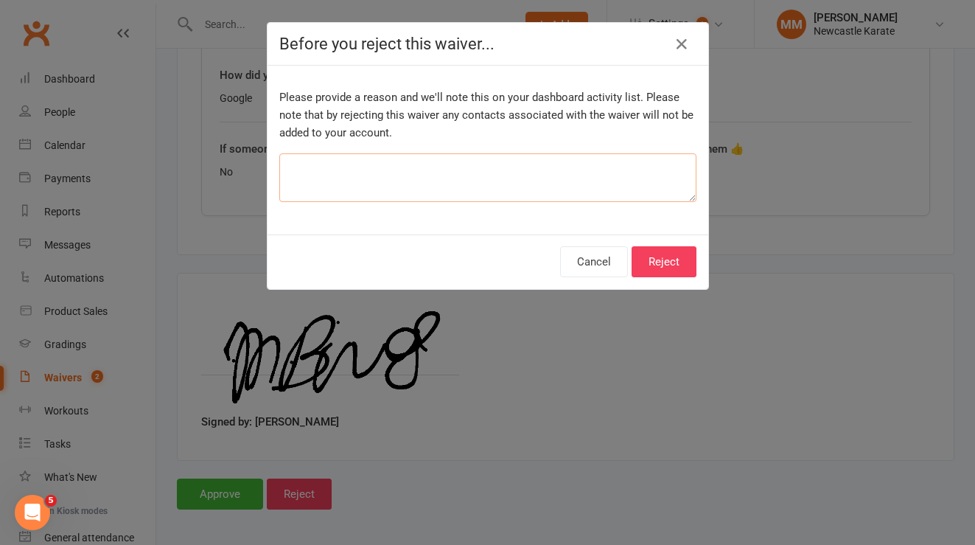
click at [437, 172] on textarea at bounding box center [487, 177] width 417 height 49
type textarea "Wrong QR code membership"
click at [679, 256] on button "Reject" at bounding box center [663, 261] width 65 height 31
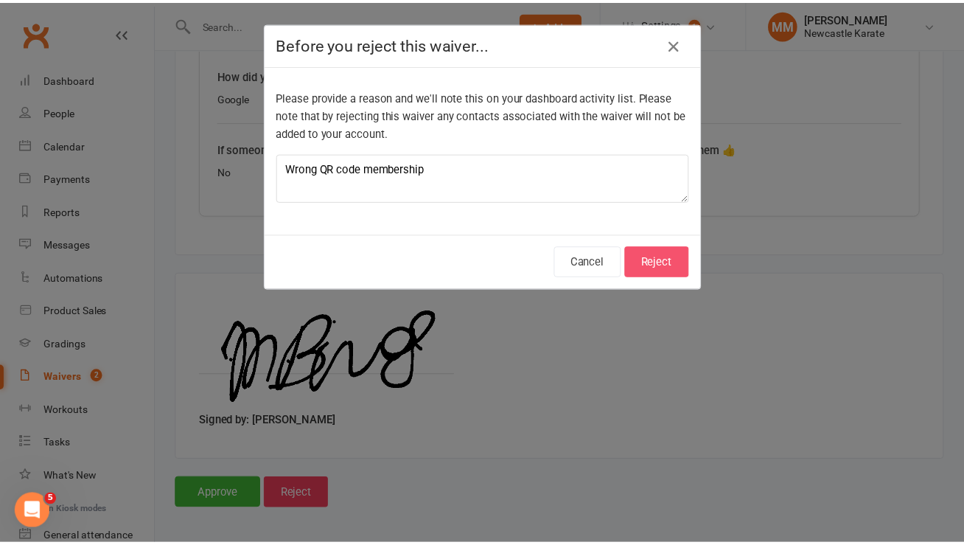
scroll to position [2706, 0]
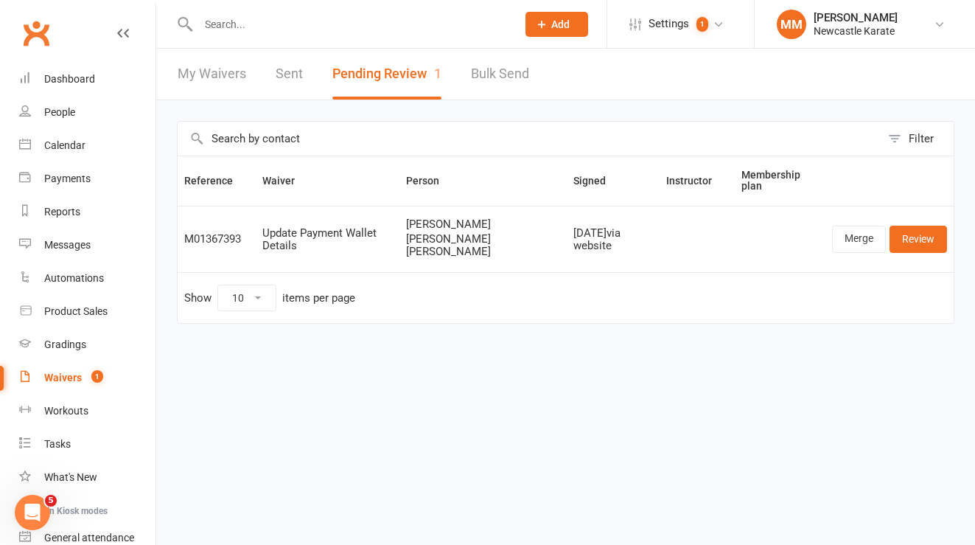
click at [71, 379] on div "Waivers" at bounding box center [63, 377] width 38 height 12
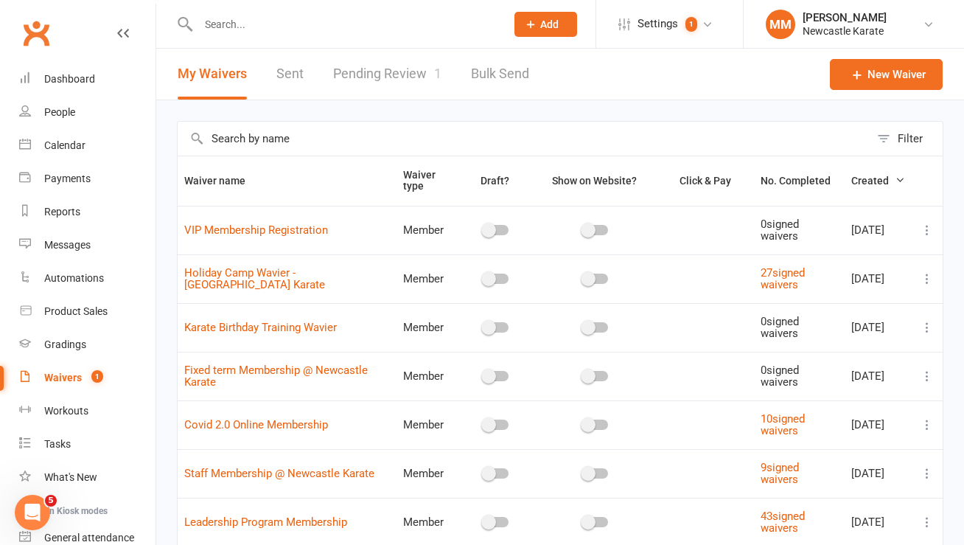
click at [239, 134] on input "text" at bounding box center [524, 139] width 692 height 34
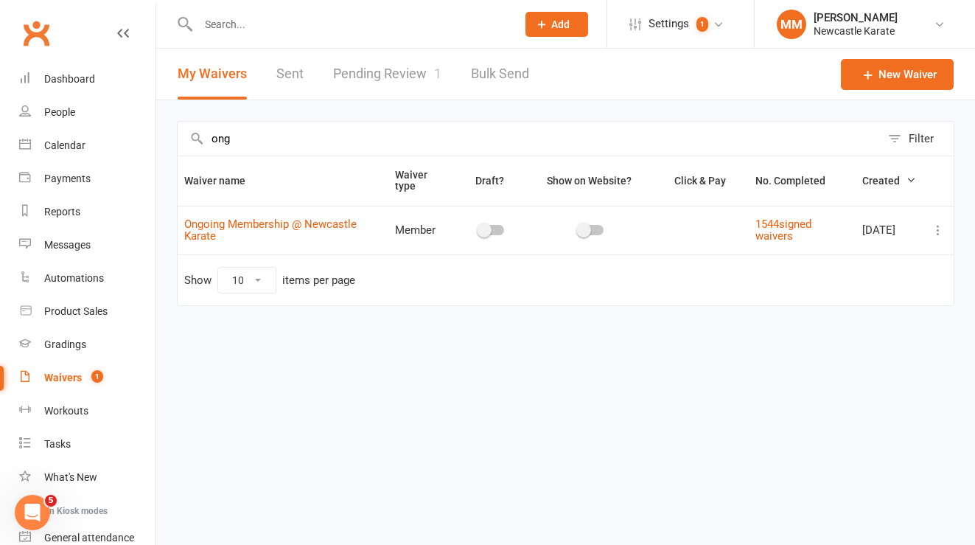
type input "ong"
click at [933, 224] on icon at bounding box center [938, 230] width 15 height 15
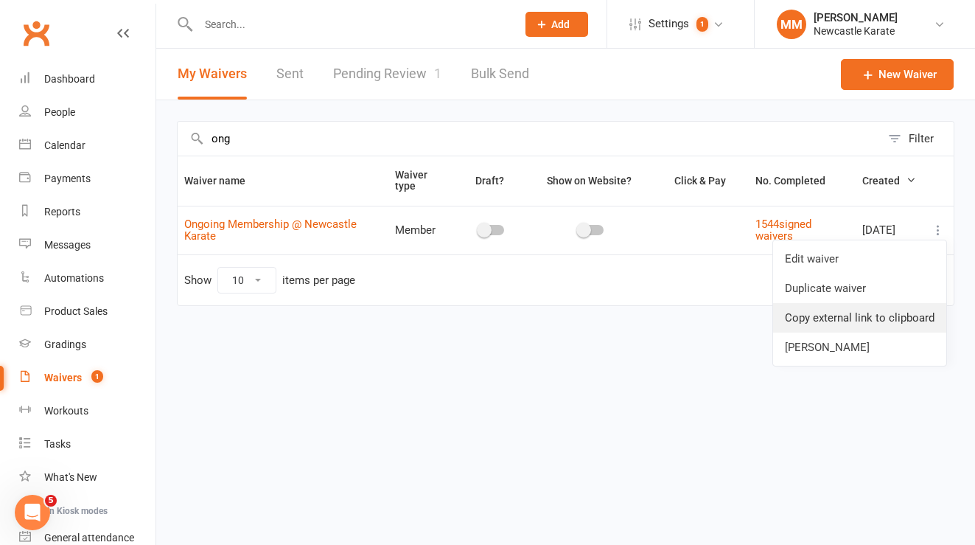
click at [867, 322] on link "Copy external link to clipboard" at bounding box center [859, 317] width 173 height 29
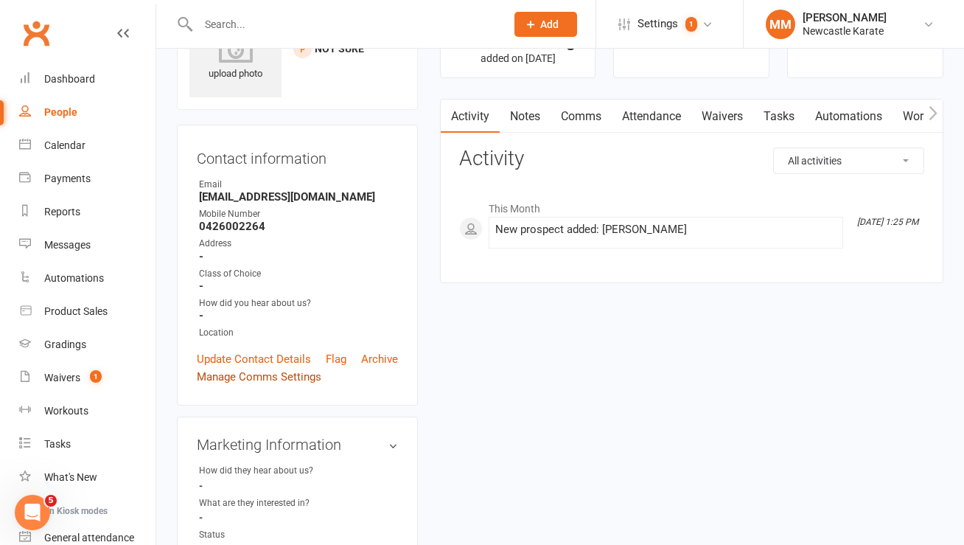
scroll to position [77, 0]
